Goal: Task Accomplishment & Management: Complete application form

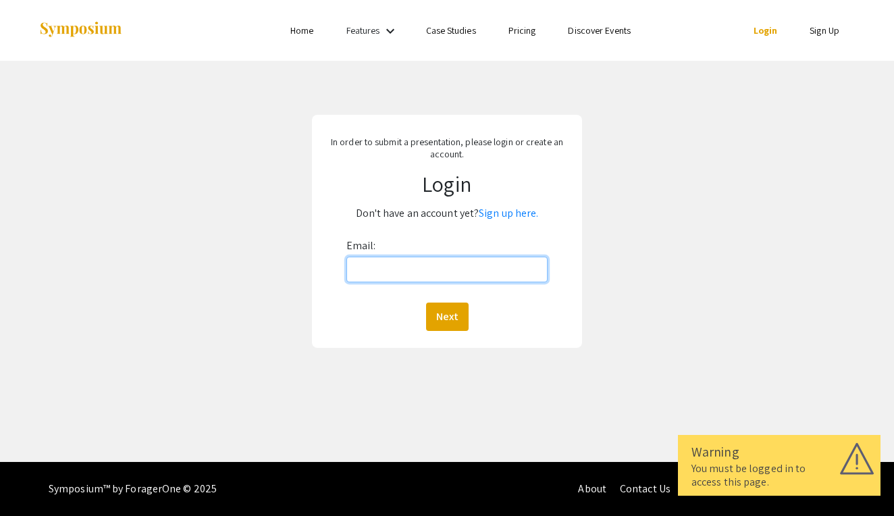
type input "[EMAIL_ADDRESS][DOMAIN_NAME]"
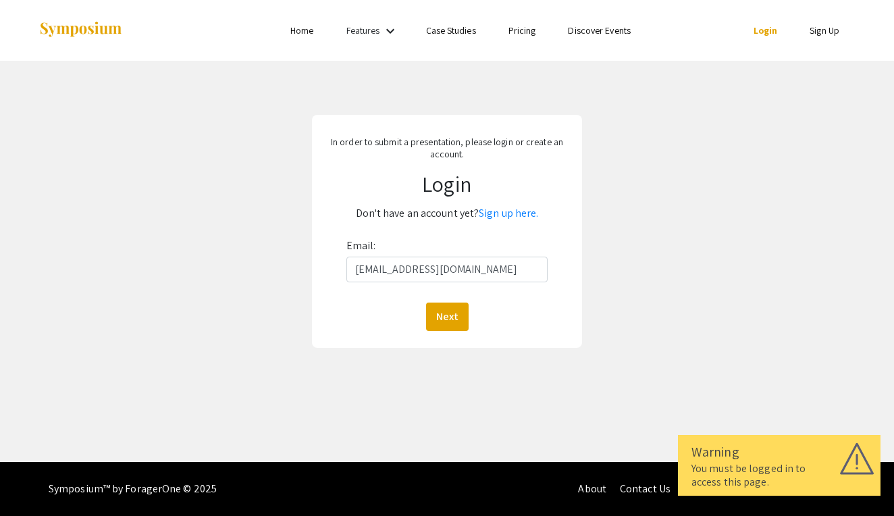
click at [446, 316] on button "Next" at bounding box center [447, 317] width 43 height 28
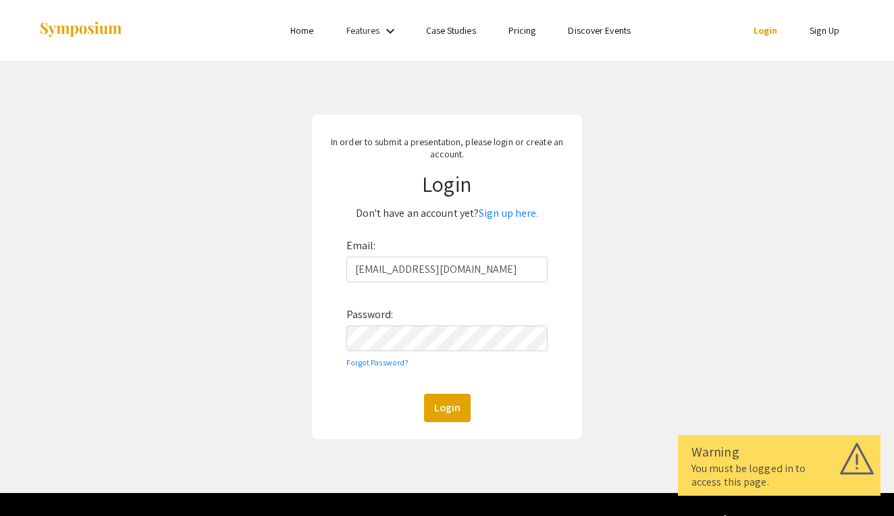
click at [446, 407] on button "Login" at bounding box center [447, 408] width 47 height 28
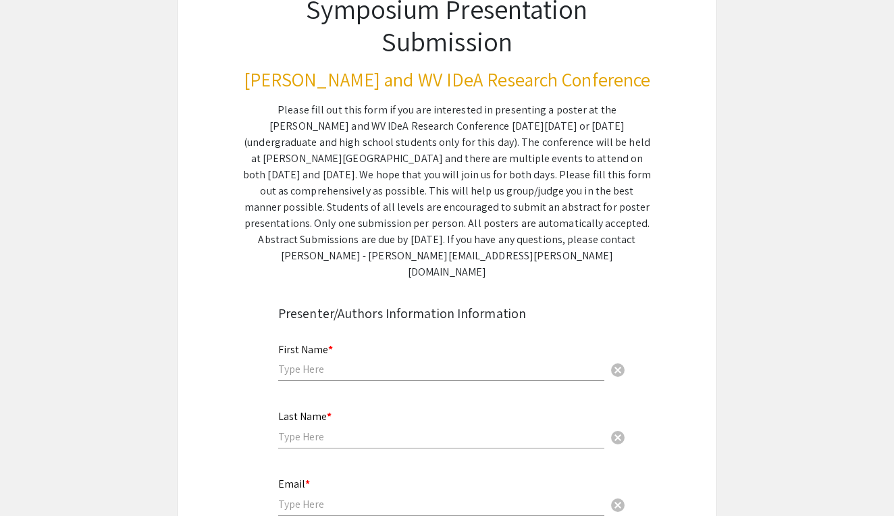
scroll to position [116, 0]
click at [375, 344] on div "First Name * cancel" at bounding box center [441, 356] width 326 height 51
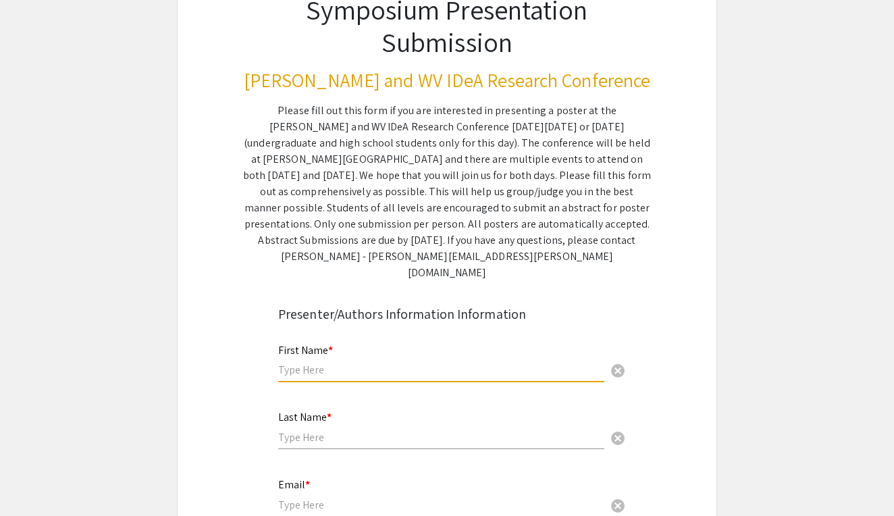
click at [348, 363] on input "text" at bounding box center [441, 370] width 326 height 14
click at [353, 430] on input "text" at bounding box center [441, 437] width 326 height 14
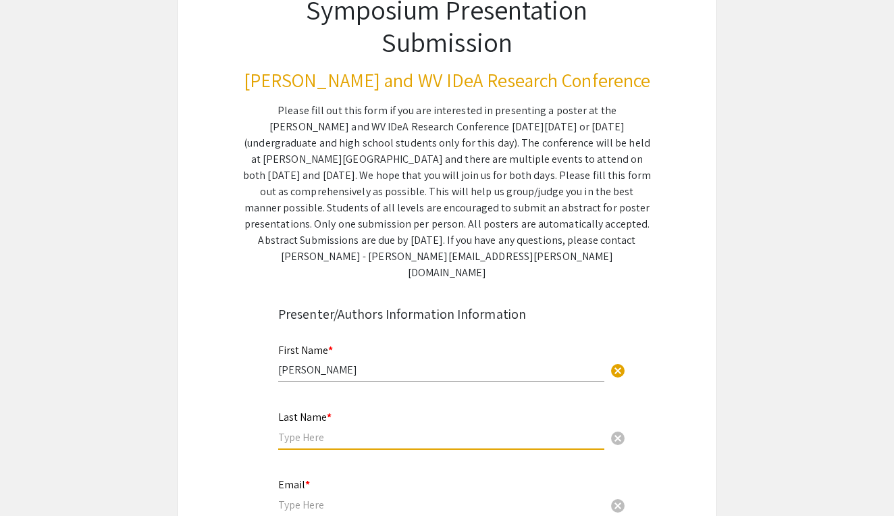
click at [345, 363] on input "[PERSON_NAME]" at bounding box center [441, 370] width 326 height 14
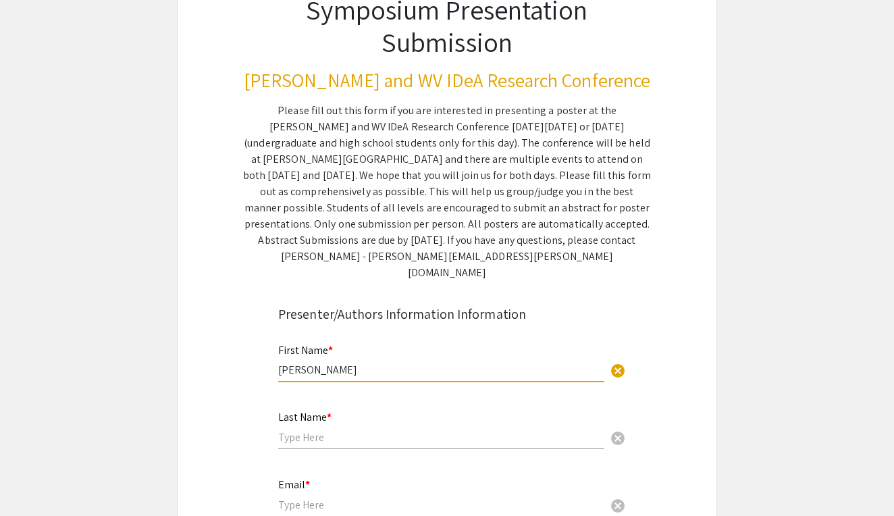
type input "[PERSON_NAME]"
click at [309, 436] on div "Last Name * cancel" at bounding box center [441, 430] width 326 height 65
click at [309, 430] on input "text" at bounding box center [441, 437] width 326 height 14
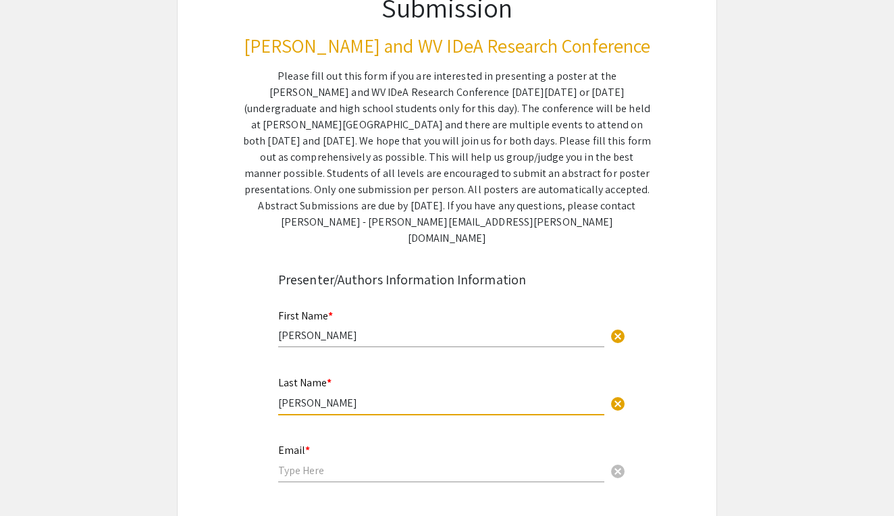
scroll to position [153, 0]
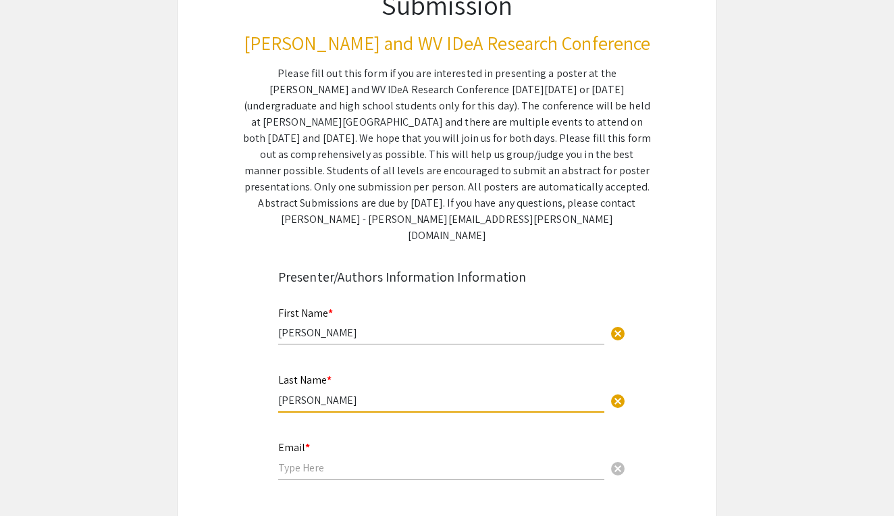
type input "[PERSON_NAME]"
click at [323, 461] on input "email" at bounding box center [441, 468] width 326 height 14
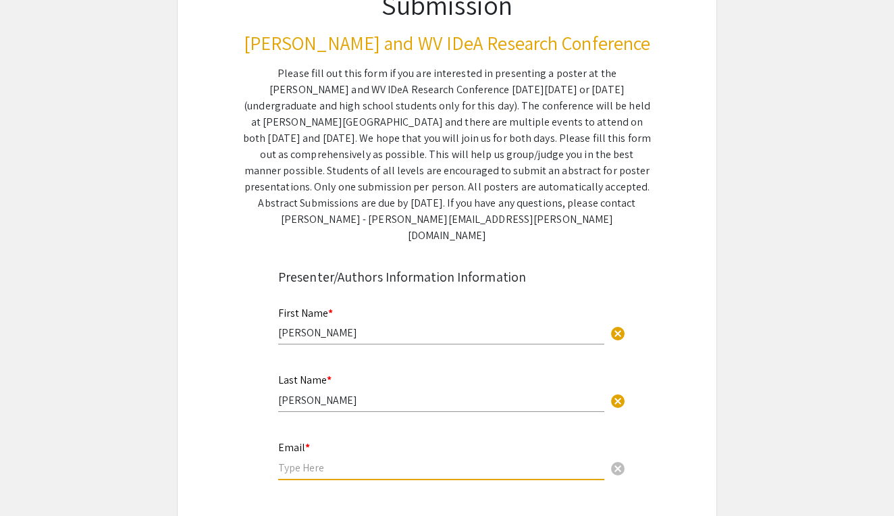
type input "[EMAIL_ADDRESS][DOMAIN_NAME]"
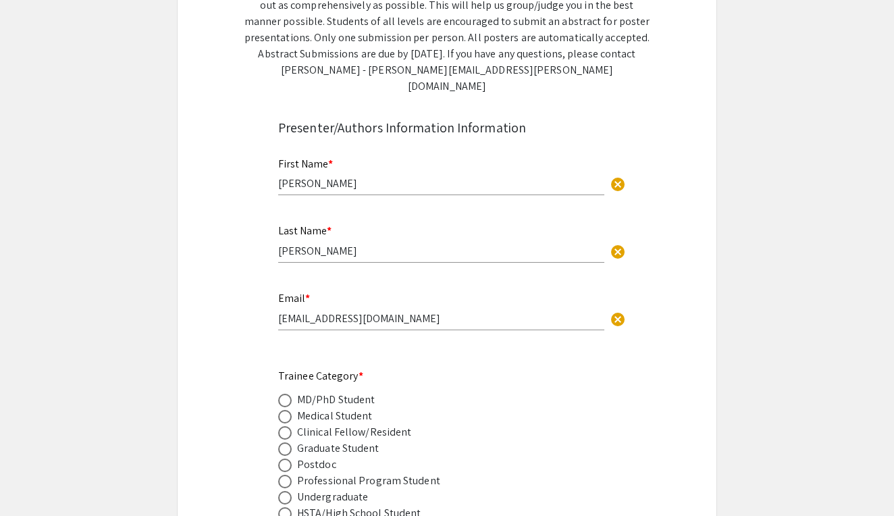
scroll to position [313, 0]
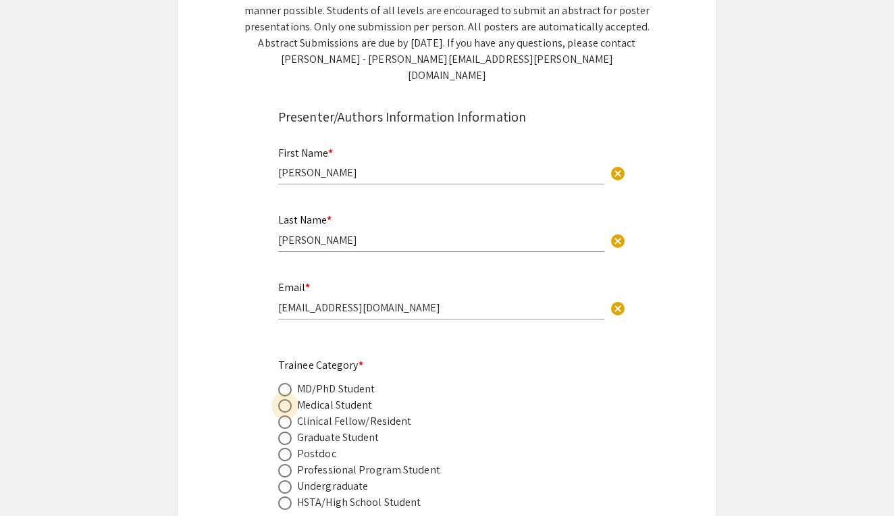
click at [285, 399] on span at bounding box center [285, 406] width 14 height 14
click at [285, 399] on input "radio" at bounding box center [285, 406] width 14 height 14
radio input "true"
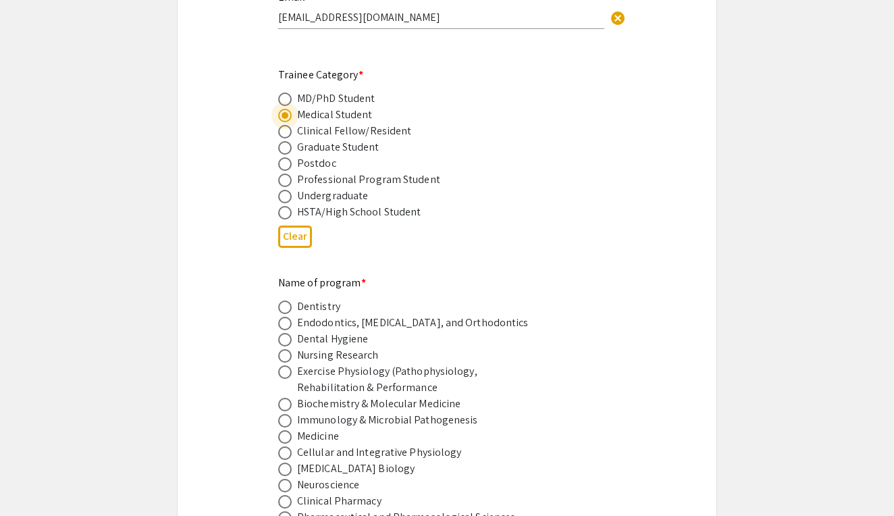
scroll to position [604, 0]
click at [287, 429] on span at bounding box center [285, 436] width 14 height 14
click at [287, 429] on input "radio" at bounding box center [285, 436] width 14 height 14
radio input "true"
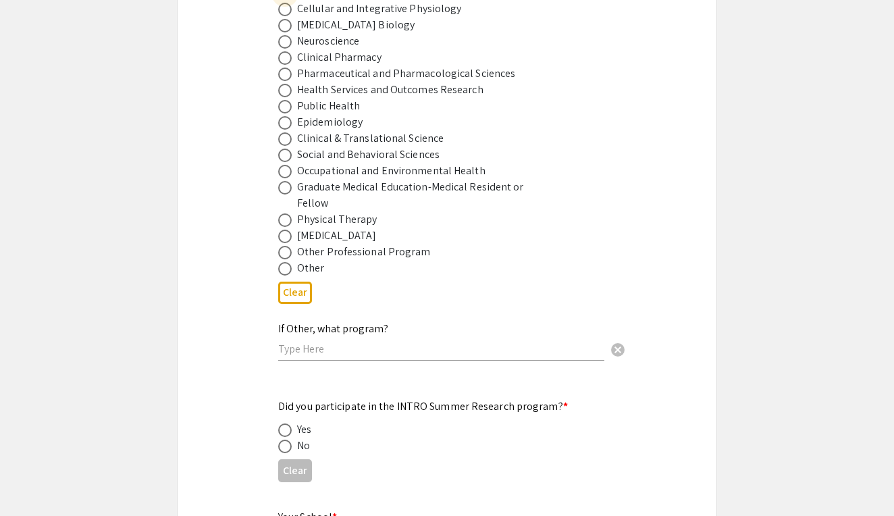
scroll to position [1048, 0]
click at [286, 423] on span at bounding box center [285, 430] width 14 height 14
click at [286, 423] on input "radio" at bounding box center [285, 430] width 14 height 14
radio input "true"
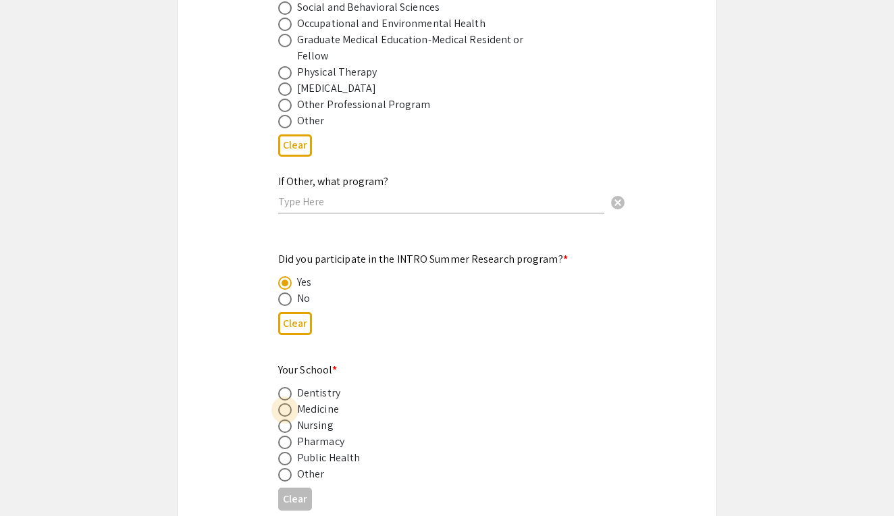
click at [286, 403] on span at bounding box center [285, 410] width 14 height 14
click at [286, 403] on input "radio" at bounding box center [285, 410] width 14 height 14
radio input "true"
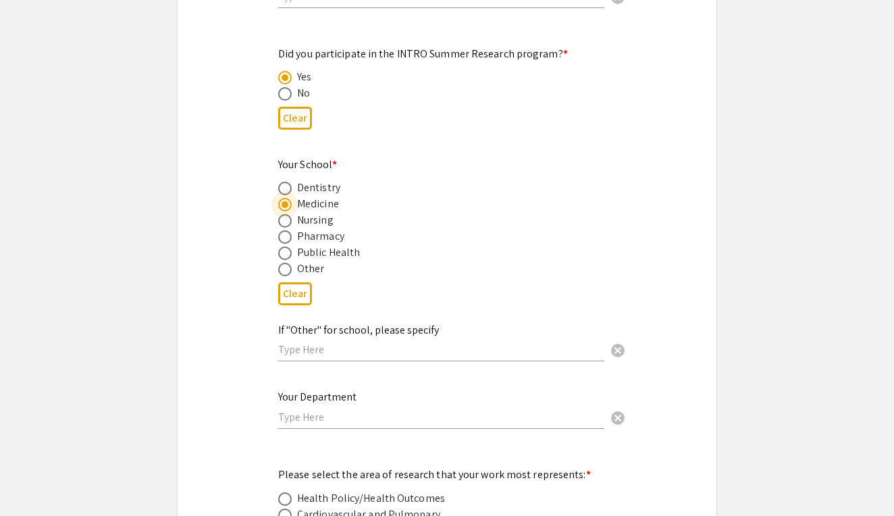
scroll to position [1417, 0]
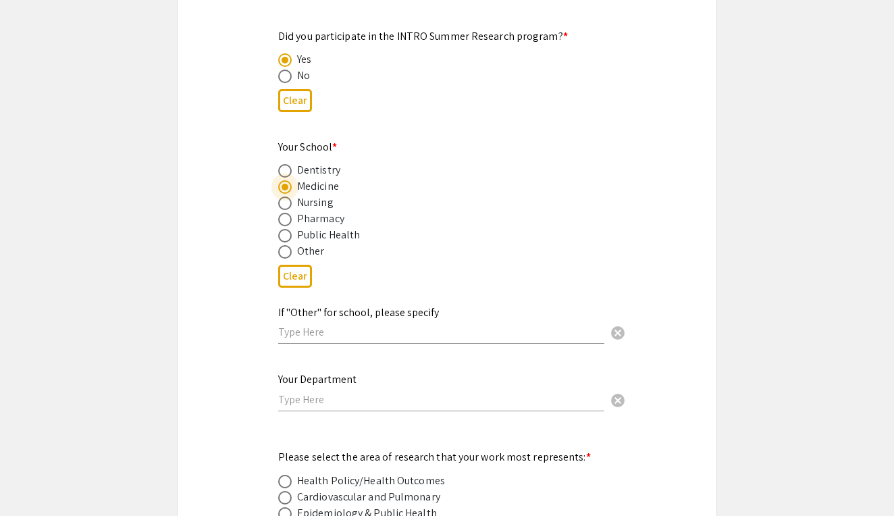
click at [289, 392] on input "text" at bounding box center [441, 399] width 326 height 14
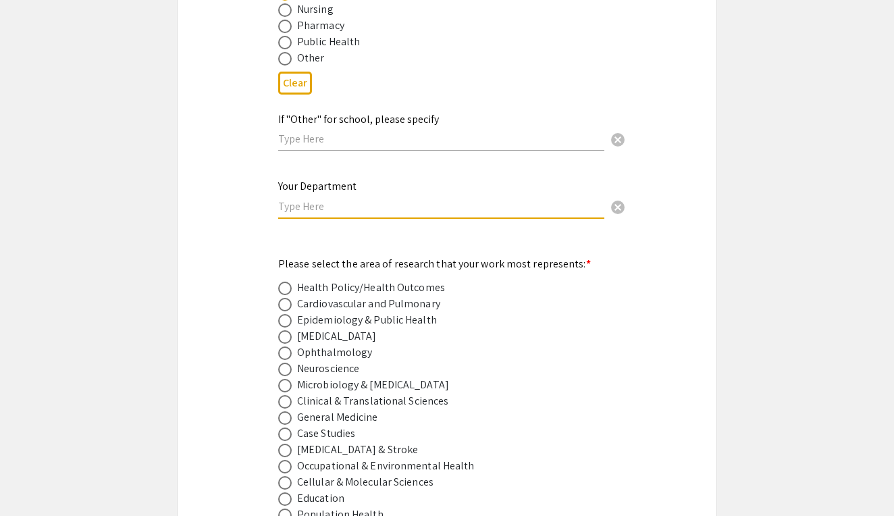
scroll to position [1623, 0]
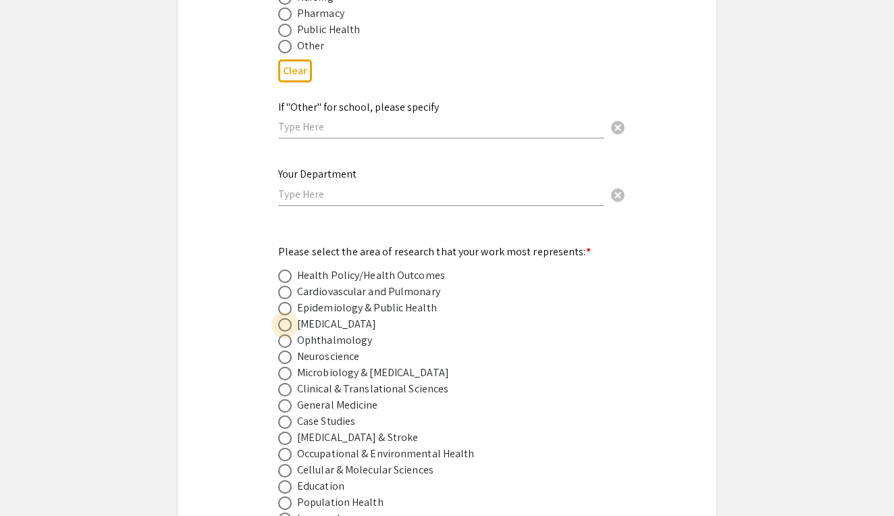
click at [287, 318] on span at bounding box center [285, 325] width 14 height 14
click at [287, 318] on input "radio" at bounding box center [285, 325] width 14 height 14
radio input "true"
click at [286, 302] on span at bounding box center [285, 309] width 14 height 14
click at [286, 302] on input "radio" at bounding box center [285, 309] width 14 height 14
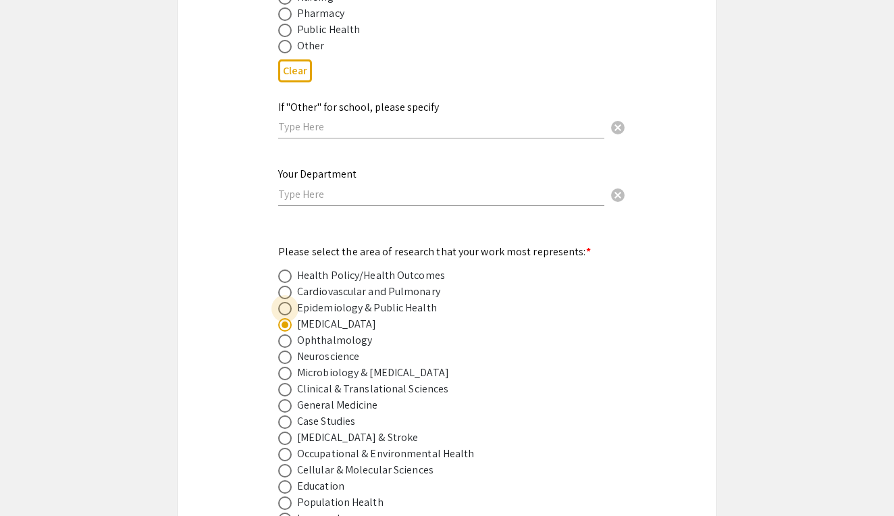
radio input "true"
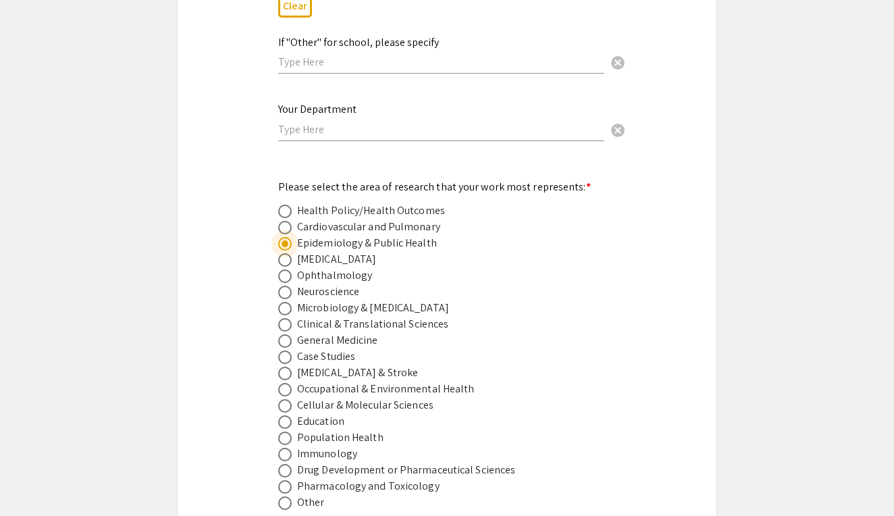
scroll to position [1702, 0]
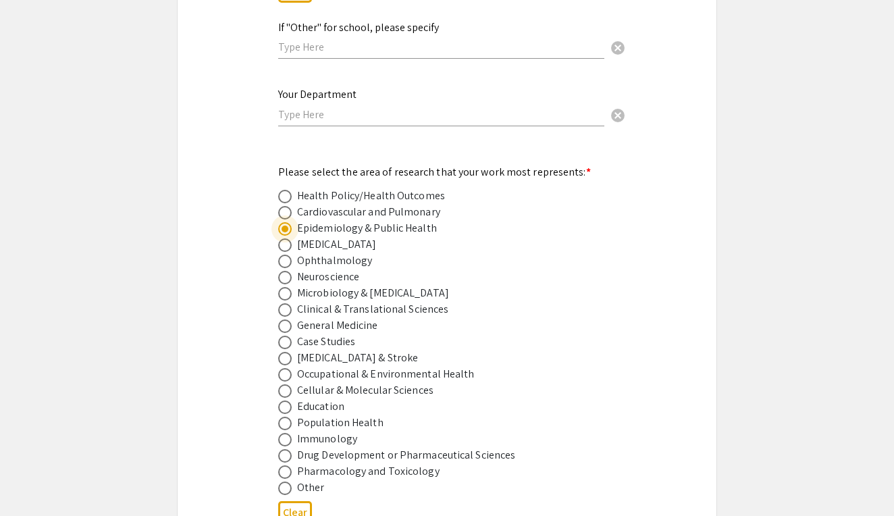
click at [288, 238] on span at bounding box center [285, 245] width 14 height 14
click at [288, 238] on input "radio" at bounding box center [285, 245] width 14 height 14
radio input "true"
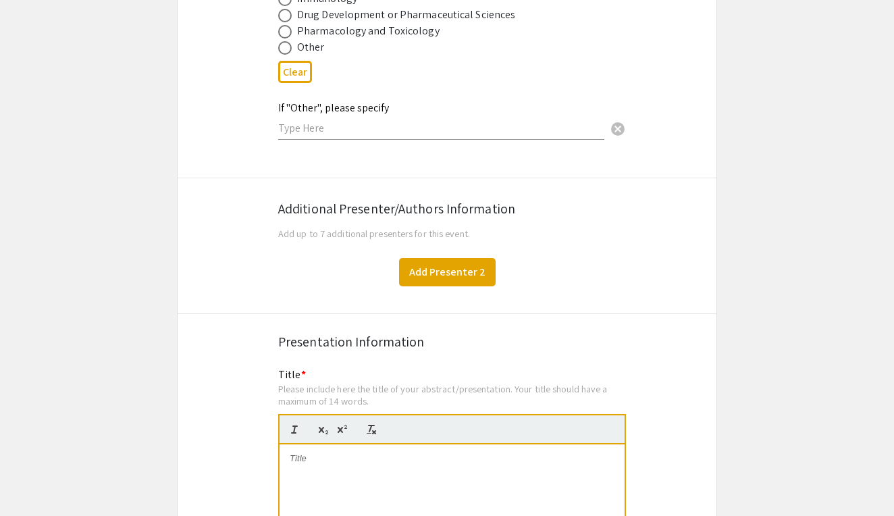
scroll to position [2165, 0]
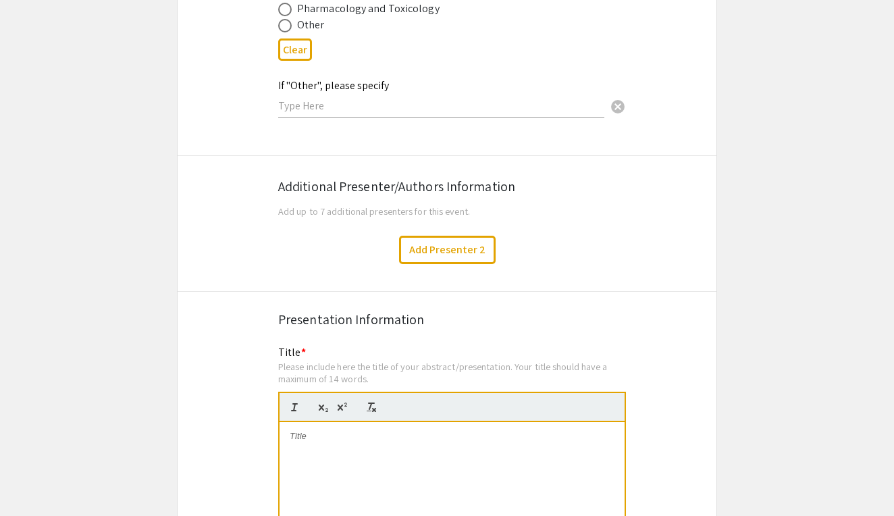
click at [334, 443] on div at bounding box center [452, 523] width 345 height 203
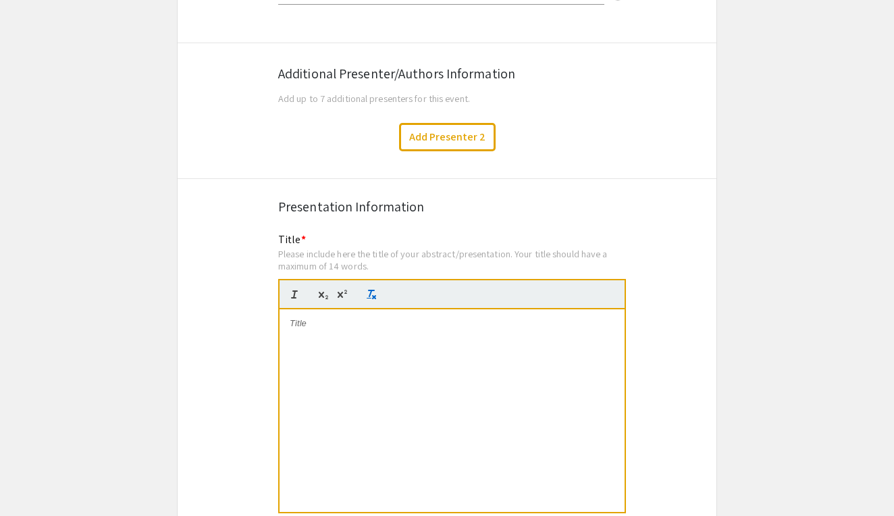
scroll to position [2322, 0]
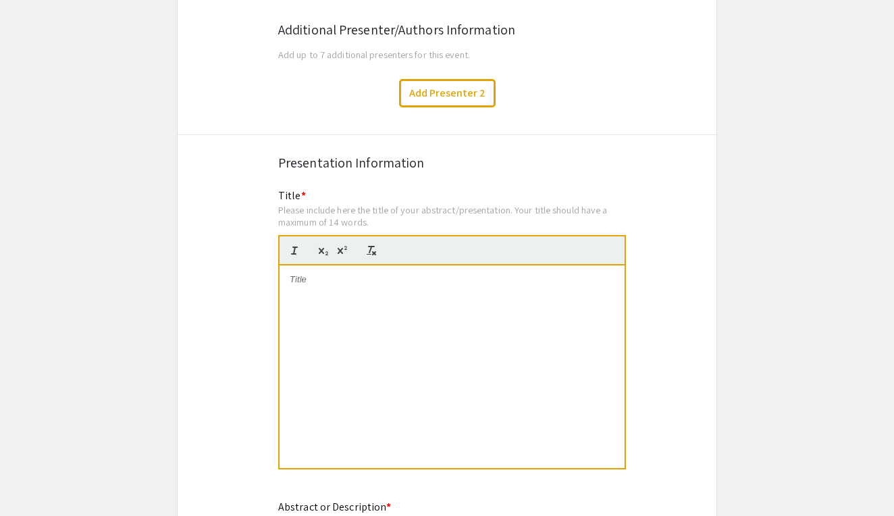
click at [352, 281] on div at bounding box center [452, 366] width 345 height 203
click at [311, 274] on span "The role of myeloperoxidase in immune checkpoint therapy response in high grade…" at bounding box center [442, 285] width 304 height 22
click at [348, 274] on span "The Role of myeloperoxidase in immune checkpoint therapy response in high grade…" at bounding box center [443, 285] width 307 height 22
click at [419, 274] on span "The Role of Myeloperoxidase in immune checkpoint therapy response in high grade…" at bounding box center [443, 285] width 307 height 22
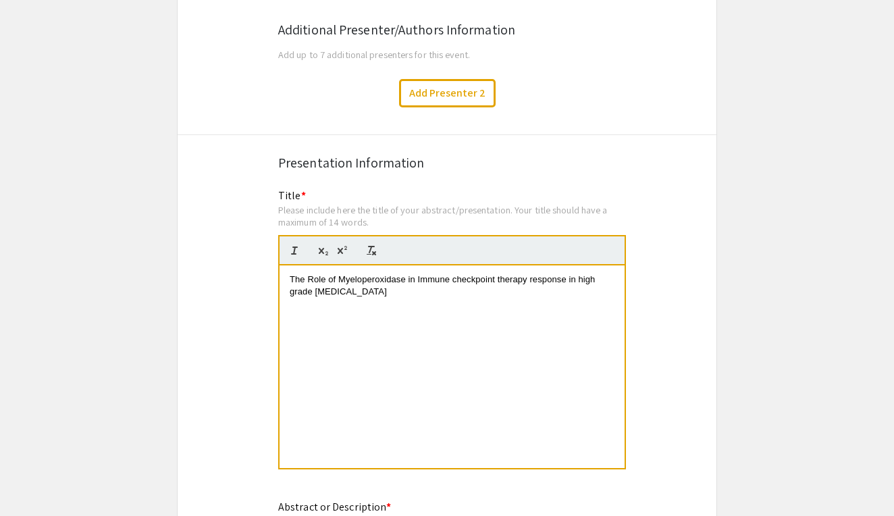
click at [455, 274] on span "The Role of Myeloperoxidase in Immune checkpoint therapy response in high grade…" at bounding box center [444, 285] width 308 height 22
click at [502, 274] on span "The Role of Myeloperoxidase in Immune Checkpoint therapy response in high grade…" at bounding box center [445, 285] width 310 height 22
click at [538, 274] on span "The Role of Myeloperoxidase in Immune Checkpoint Therapy response in high grade…" at bounding box center [446, 285] width 313 height 22
click at [590, 274] on span "The Role of Myeloperoxidase in Immune Checkpoint Therapy Response in high grade…" at bounding box center [448, 285] width 316 height 22
click at [292, 298] on p at bounding box center [452, 304] width 325 height 12
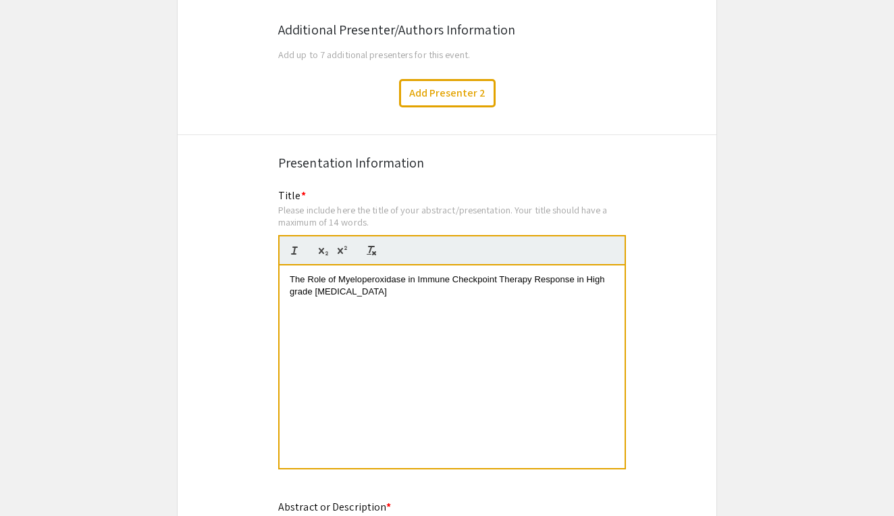
click at [294, 275] on span "The Role of Myeloperoxidase in Immune Checkpoint Therapy Response in High grade…" at bounding box center [448, 285] width 317 height 22
click at [320, 277] on span "The Role of Myeloperoxidase in Immune Checkpoint Therapy Response in High Grade…" at bounding box center [448, 285] width 317 height 22
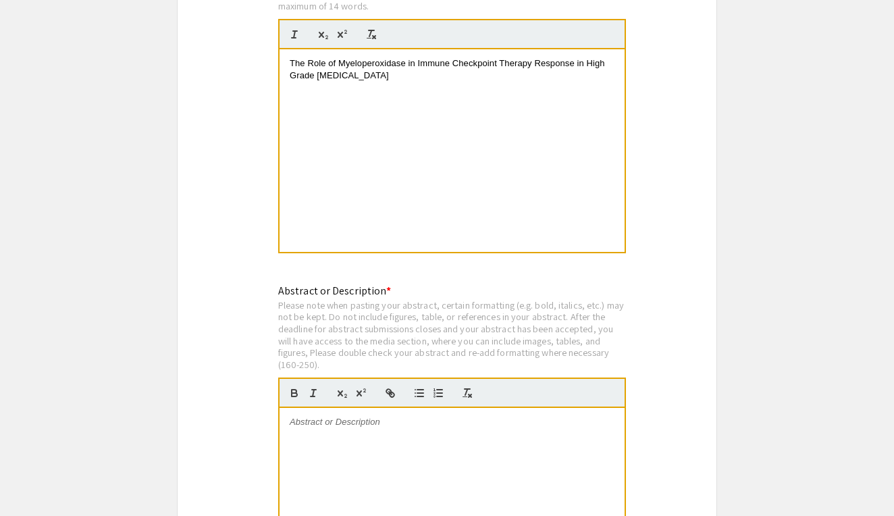
scroll to position [2538, 0]
click at [336, 436] on div at bounding box center [452, 508] width 345 height 203
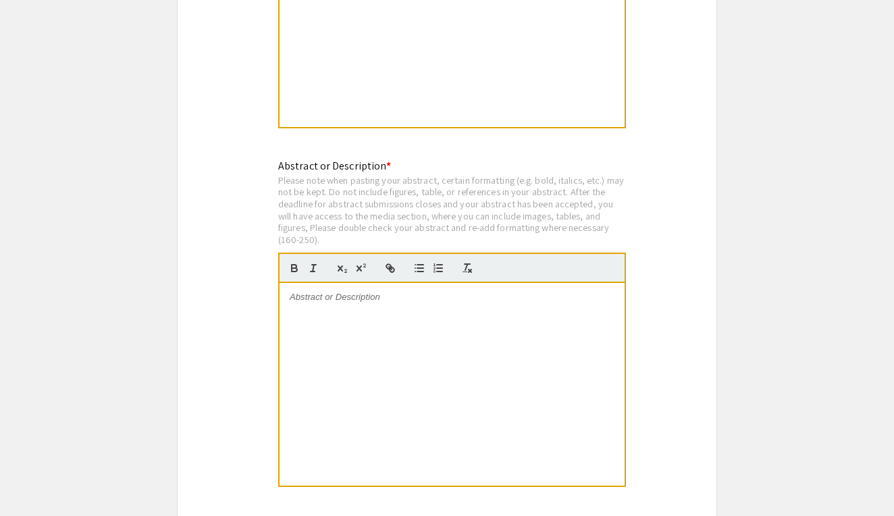
scroll to position [2667, 0]
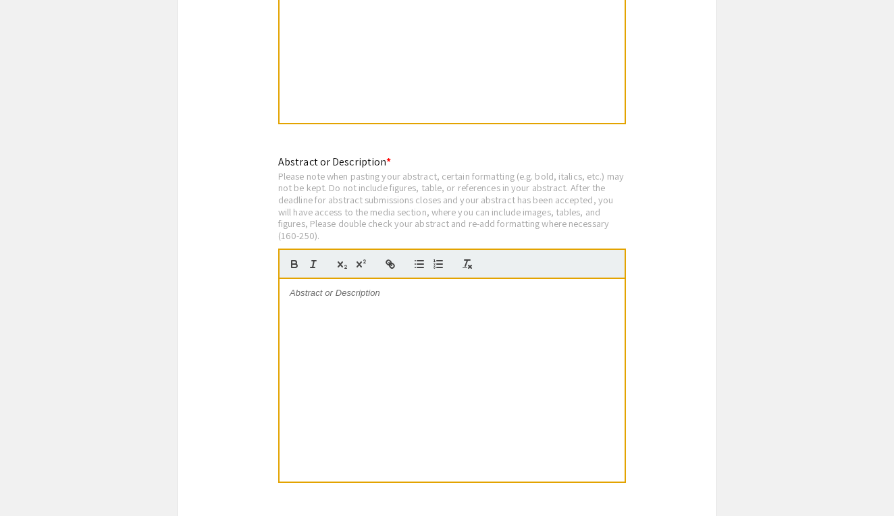
click at [357, 290] on div at bounding box center [452, 380] width 345 height 203
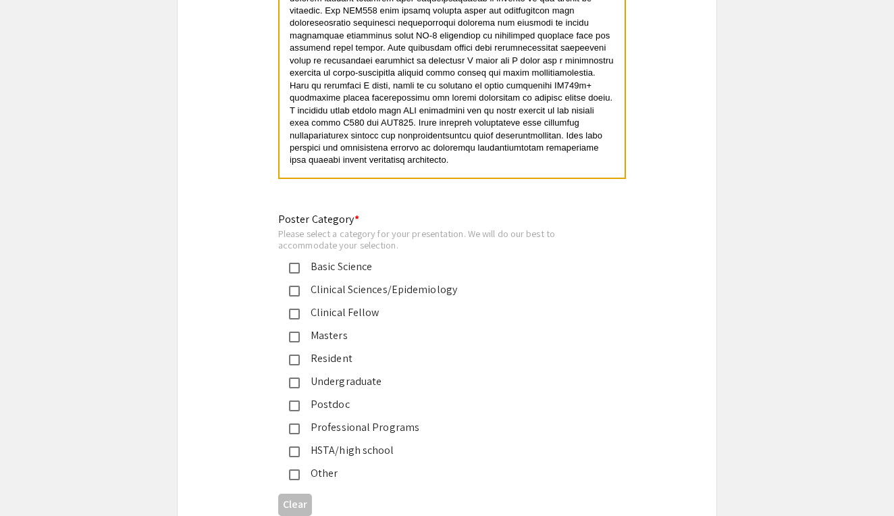
scroll to position [2973, 0]
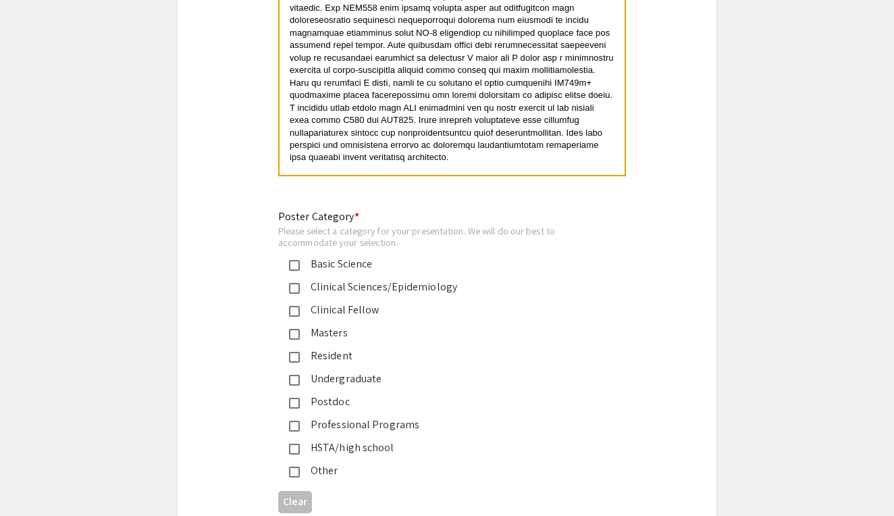
click at [294, 421] on mat-pseudo-checkbox at bounding box center [294, 426] width 11 height 11
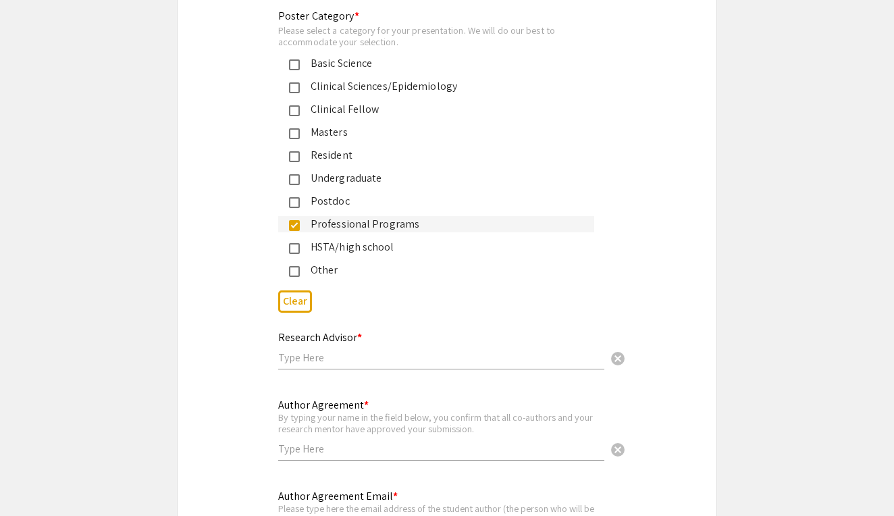
scroll to position [3181, 0]
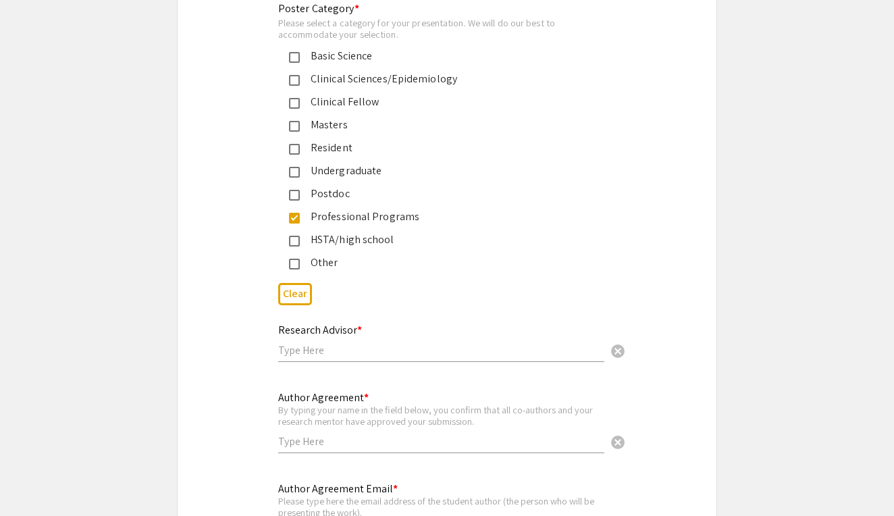
click at [305, 343] on input "text" at bounding box center [441, 350] width 326 height 14
click at [369, 343] on input "[PERSON_NAME] and" at bounding box center [441, 350] width 326 height 14
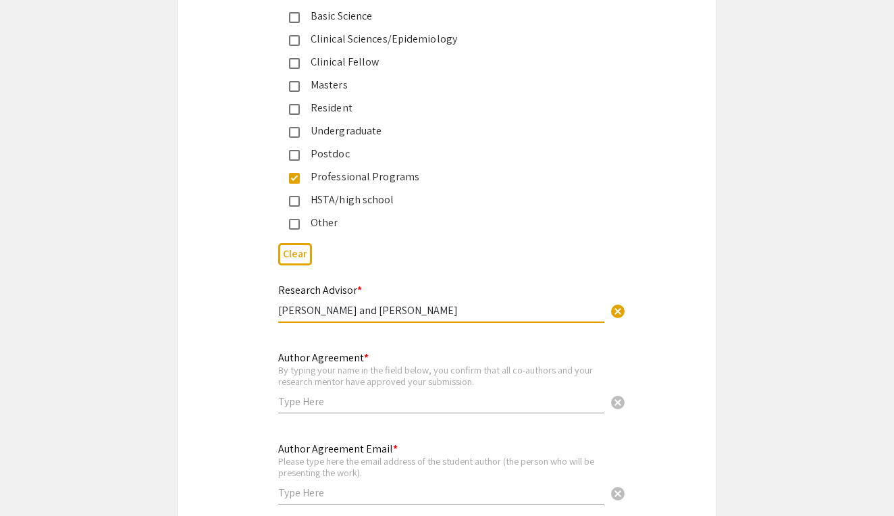
scroll to position [3233, 0]
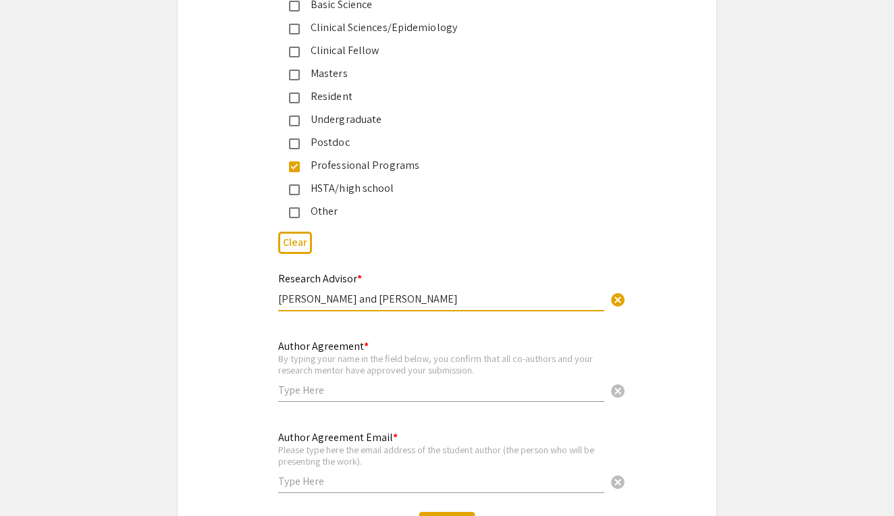
type input "[PERSON_NAME] and [PERSON_NAME]"
click at [327, 383] on input "text" at bounding box center [441, 390] width 326 height 14
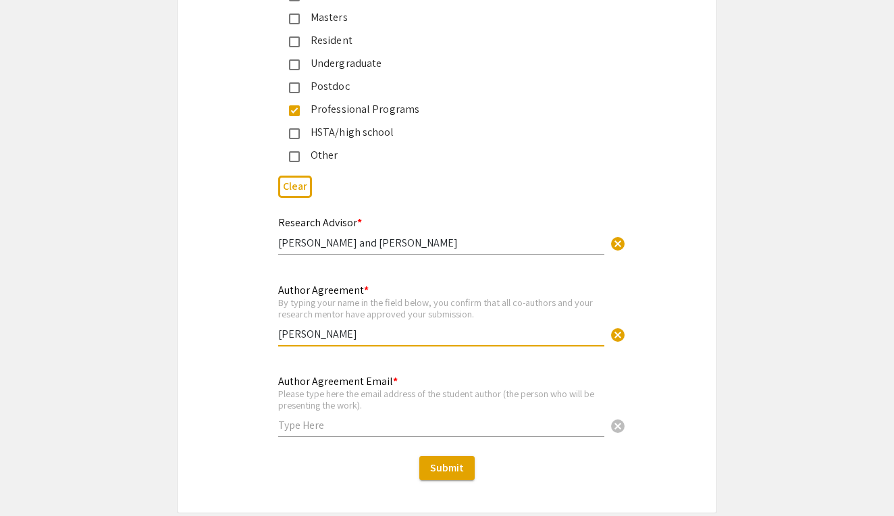
scroll to position [3290, 0]
type input "[PERSON_NAME]"
click at [332, 417] on input "text" at bounding box center [441, 424] width 326 height 14
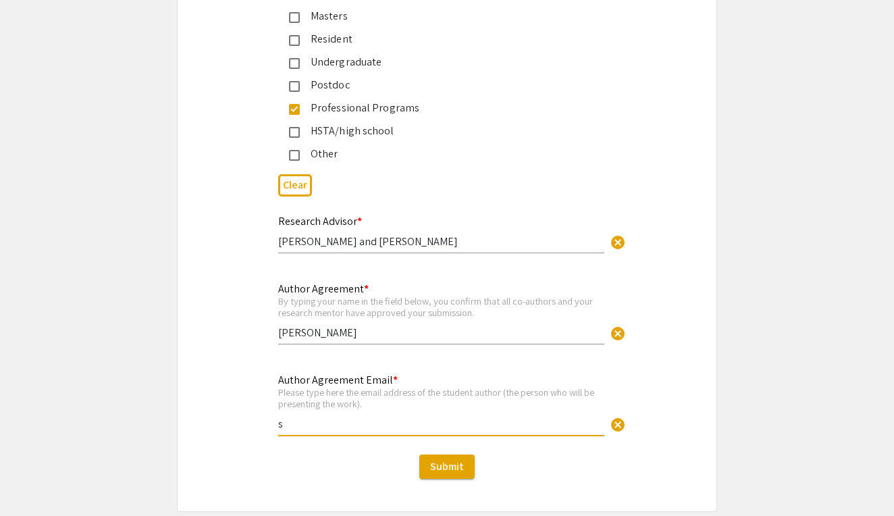
type input "se"
type input "[EMAIL_ADDRESS][DOMAIN_NAME]"
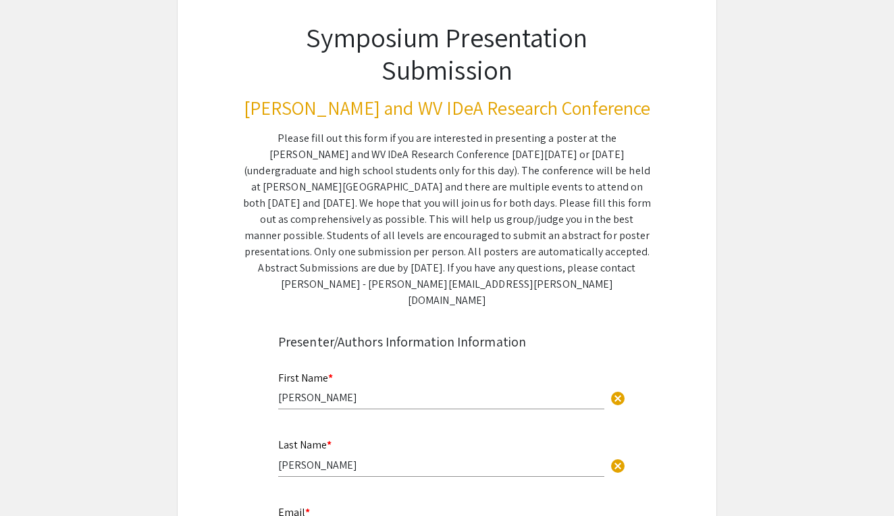
scroll to position [93, 0]
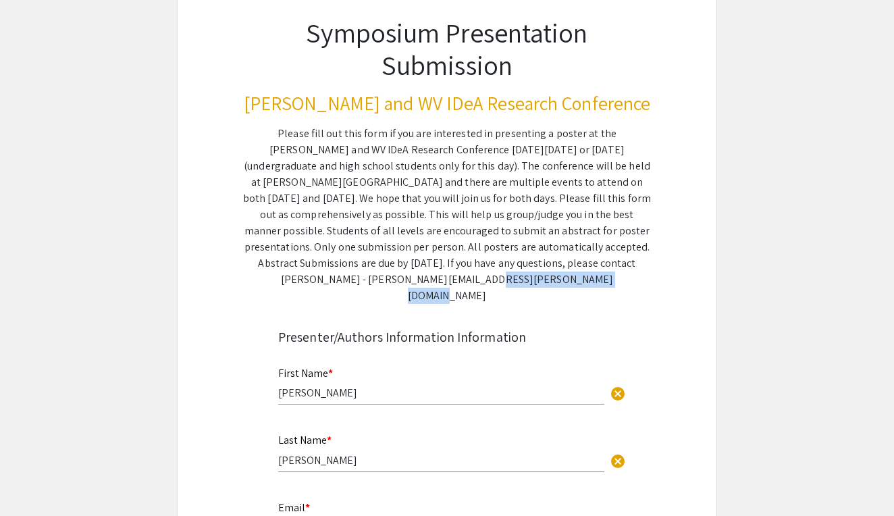
drag, startPoint x: 384, startPoint y: 278, endPoint x: 511, endPoint y: 279, distance: 126.3
click at [511, 279] on div "Please fill out this form if you are interested in presenting a poster at the […" at bounding box center [447, 215] width 408 height 178
copy div "[PERSON_NAME][EMAIL_ADDRESS][PERSON_NAME][DOMAIN_NAME]"
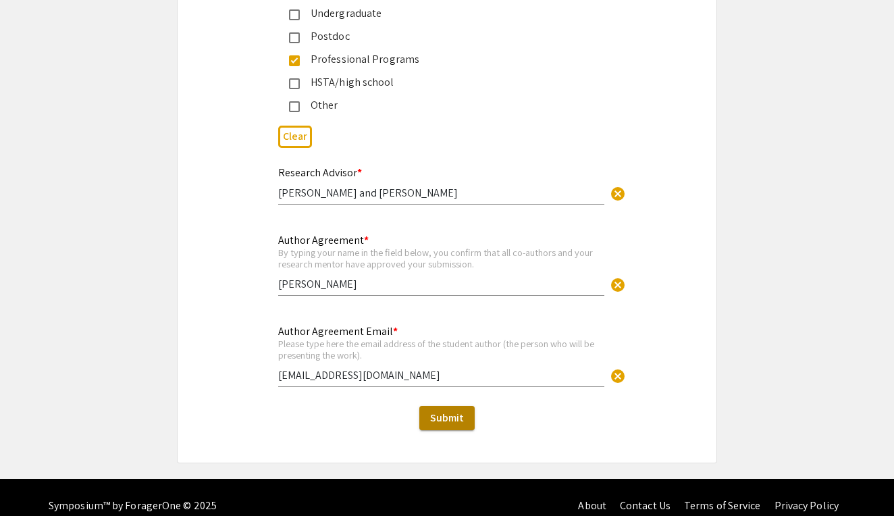
scroll to position [3338, 0]
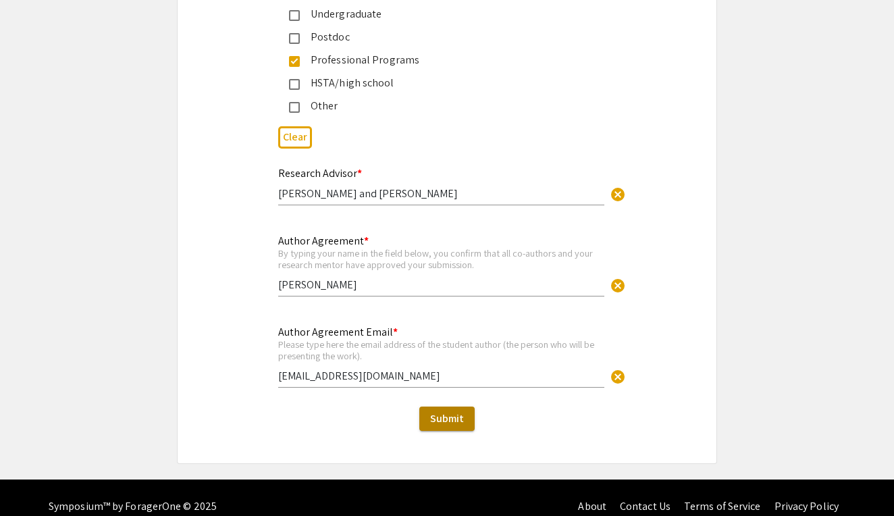
click at [438, 411] on span "Submit" at bounding box center [447, 418] width 34 height 14
